Goal: Check status: Check status

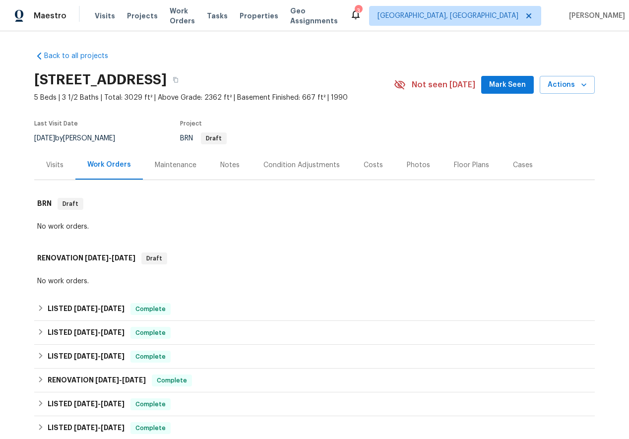
click at [52, 169] on div "Visits" at bounding box center [54, 165] width 17 height 10
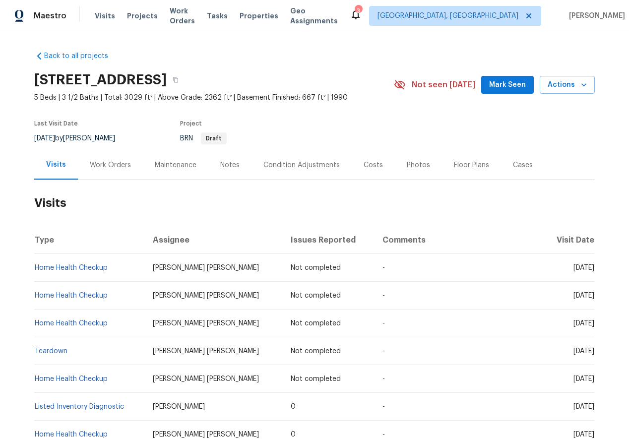
click at [107, 161] on div "Work Orders" at bounding box center [110, 165] width 41 height 10
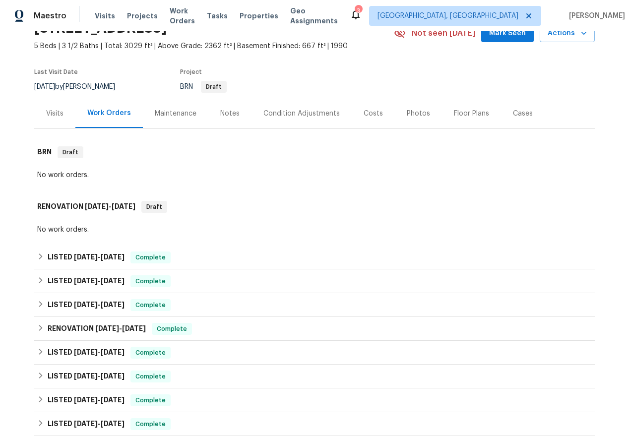
scroll to position [65, 0]
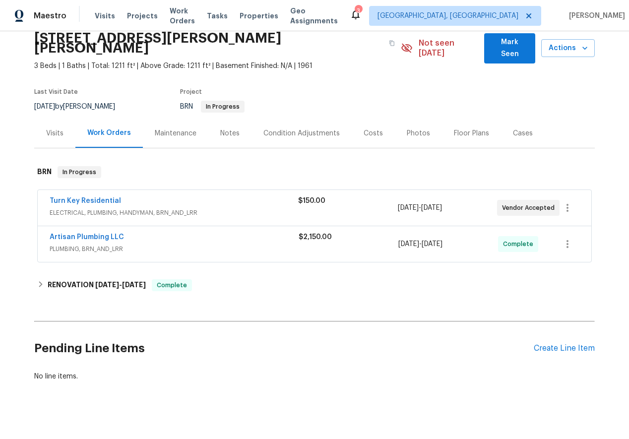
scroll to position [41, 0]
click at [77, 234] on link "Artisan Plumbing LLC" at bounding box center [87, 237] width 74 height 7
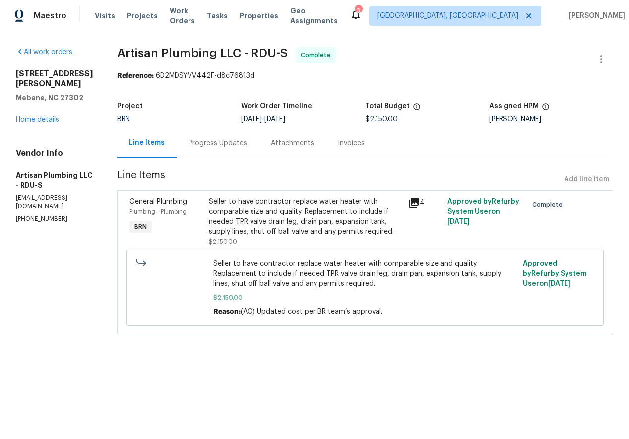
click at [253, 136] on div "Progress Updates" at bounding box center [218, 142] width 82 height 29
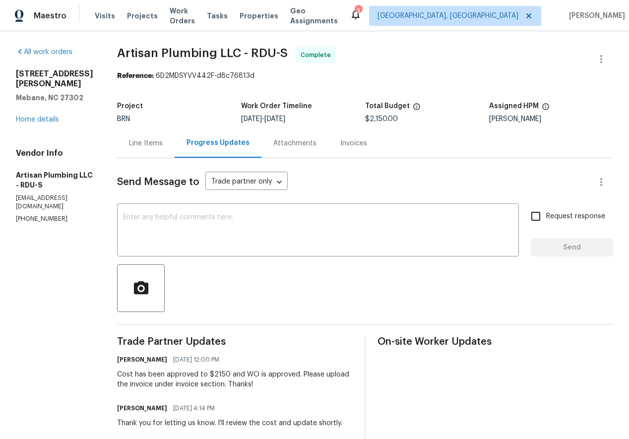
click at [163, 144] on div "Line Items" at bounding box center [146, 143] width 34 height 10
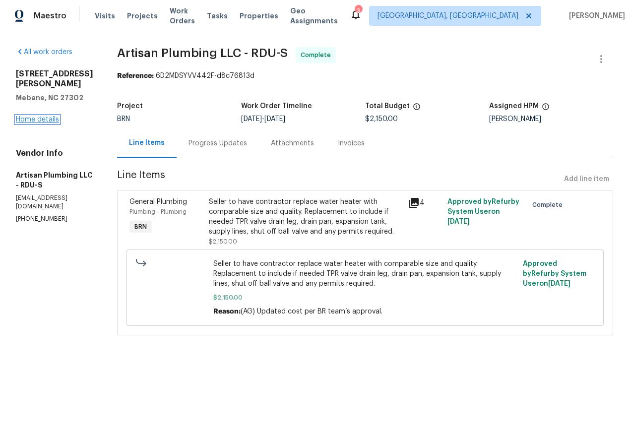
click at [48, 116] on link "Home details" at bounding box center [37, 119] width 43 height 7
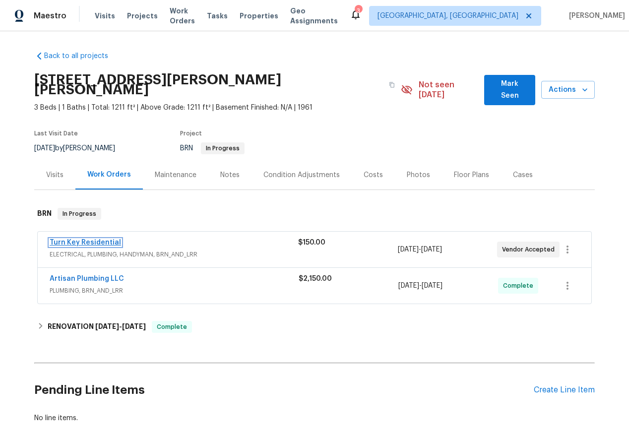
click at [89, 239] on link "Turn Key Residential" at bounding box center [85, 242] width 71 height 7
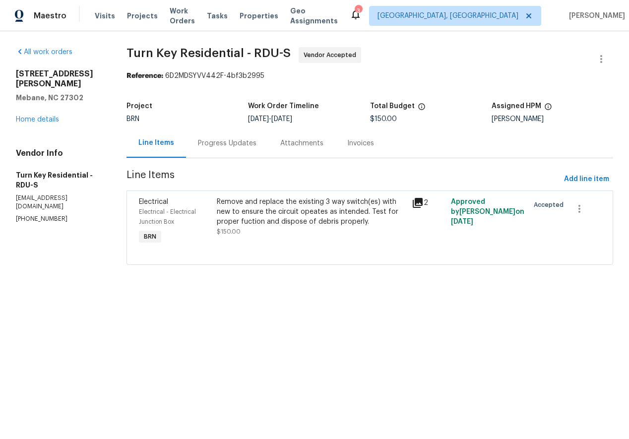
click at [255, 140] on div "Progress Updates" at bounding box center [227, 143] width 59 height 10
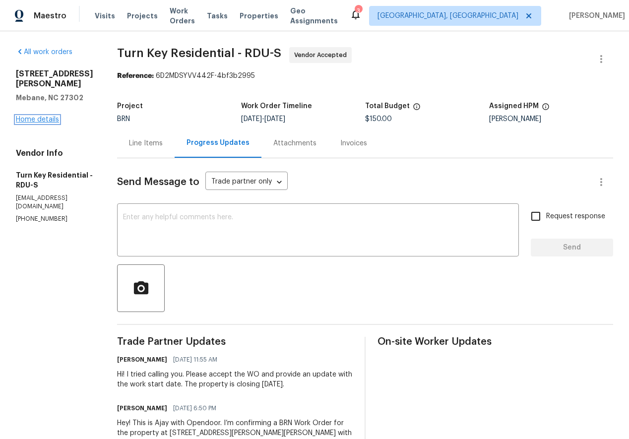
click at [44, 116] on link "Home details" at bounding box center [37, 119] width 43 height 7
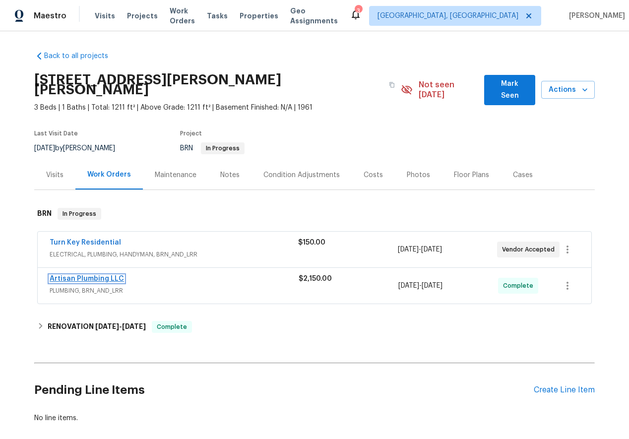
click at [93, 275] on link "Artisan Plumbing LLC" at bounding box center [87, 278] width 74 height 7
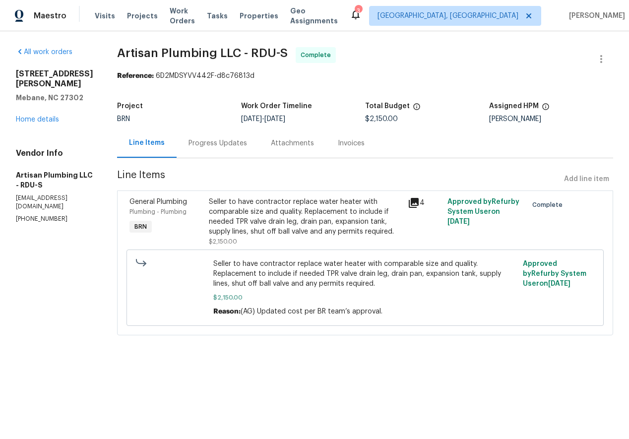
click at [314, 141] on div "Attachments" at bounding box center [292, 143] width 43 height 10
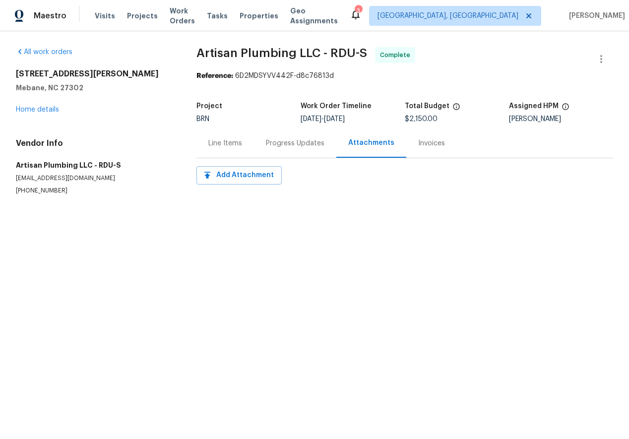
click at [224, 146] on div "Line Items" at bounding box center [225, 143] width 34 height 10
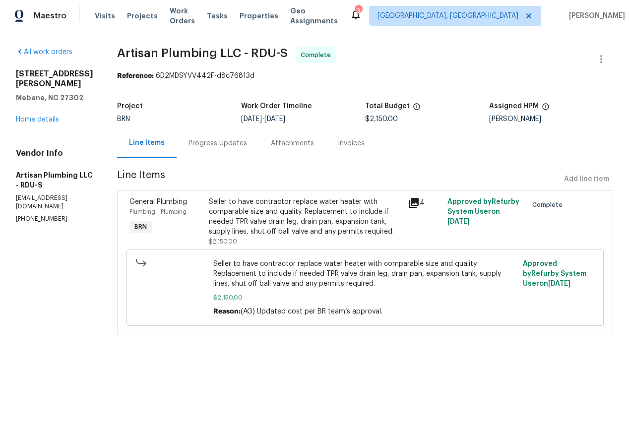
click at [300, 146] on div "Attachments" at bounding box center [292, 143] width 43 height 10
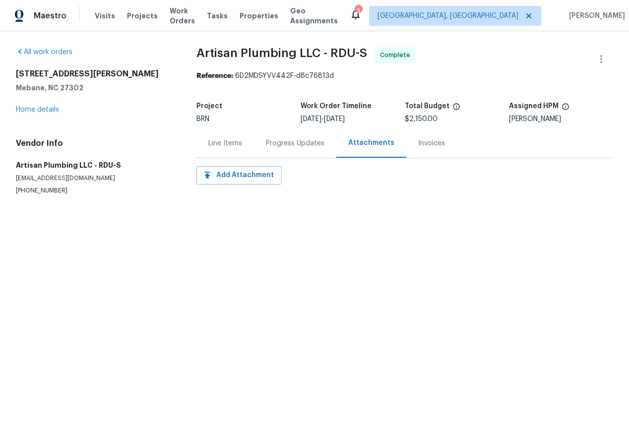
click at [365, 144] on div "Attachments" at bounding box center [371, 143] width 46 height 10
click at [266, 142] on div "Progress Updates" at bounding box center [295, 143] width 59 height 10
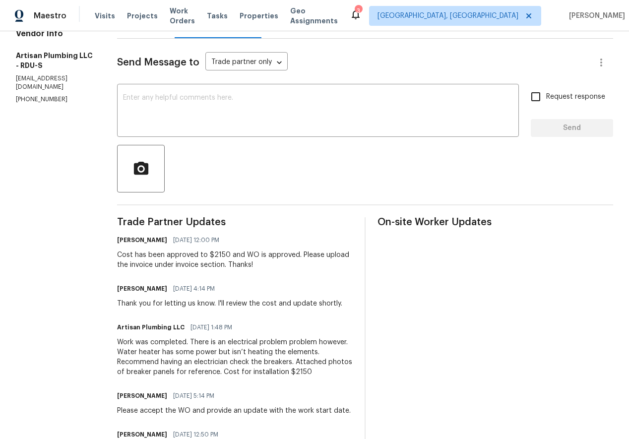
scroll to position [154, 0]
